Goal: Navigation & Orientation: Find specific page/section

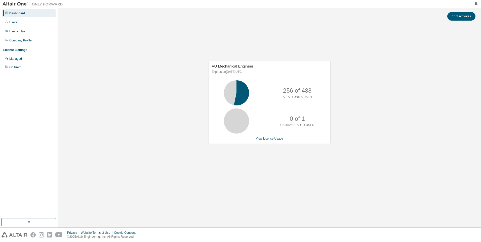
click at [21, 4] on img at bounding box center [34, 4] width 63 height 5
